Goal: Task Accomplishment & Management: Manage account settings

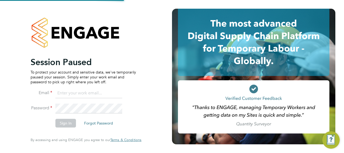
type input "[PERSON_NAME][EMAIL_ADDRESS][PERSON_NAME][DOMAIN_NAME]"
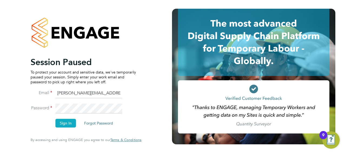
click at [62, 125] on button "Sign In" at bounding box center [65, 122] width 21 height 9
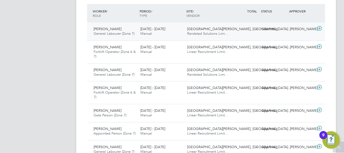
click at [244, 31] on div "- Submitted" at bounding box center [246, 29] width 28 height 9
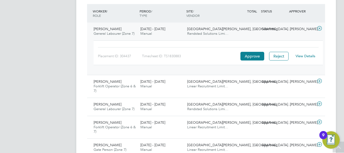
click at [308, 54] on link "View Details" at bounding box center [306, 56] width 20 height 5
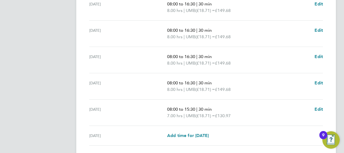
scroll to position [242, 0]
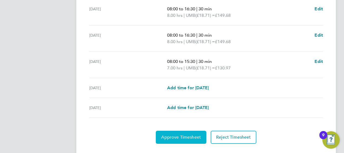
click at [182, 130] on button "Approve Timesheet" at bounding box center [181, 136] width 51 height 13
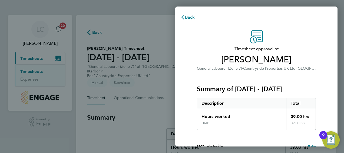
scroll to position [106, 0]
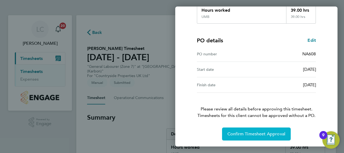
click at [253, 135] on span "Confirm Timesheet Approval" at bounding box center [256, 133] width 58 height 5
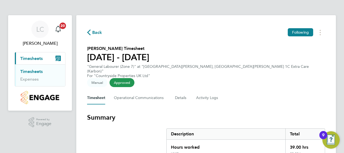
click at [32, 74] on li "Timesheets" at bounding box center [40, 73] width 41 height 8
click at [29, 72] on link "Timesheets" at bounding box center [31, 71] width 22 height 5
